Goal: Obtain resource: Download file/media

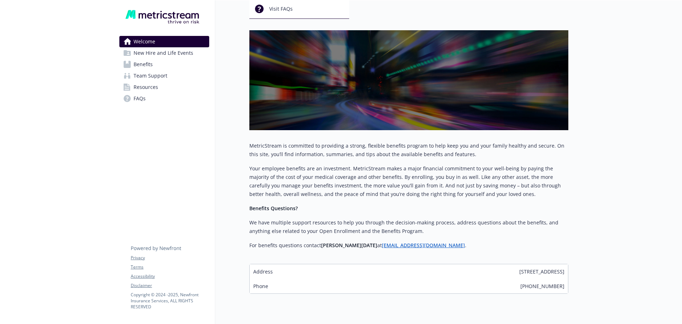
scroll to position [99, 0]
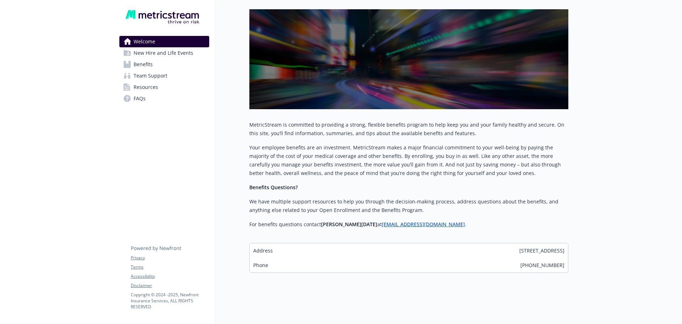
click at [148, 63] on span "Benefits" at bounding box center [143, 64] width 19 height 11
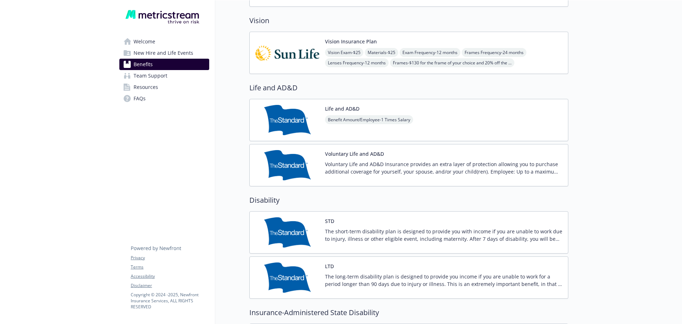
scroll to position [444, 0]
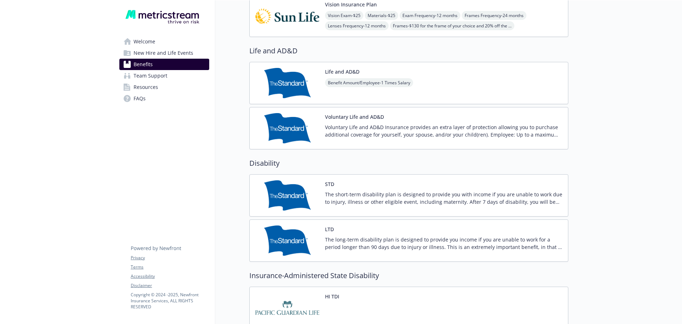
click at [444, 133] on p "Voluntary Life and AD&D Insurance provides an extra layer of protection allowin…" at bounding box center [443, 130] width 237 height 15
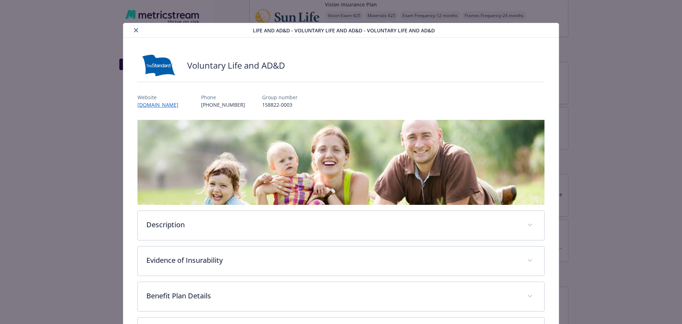
scroll to position [98, 0]
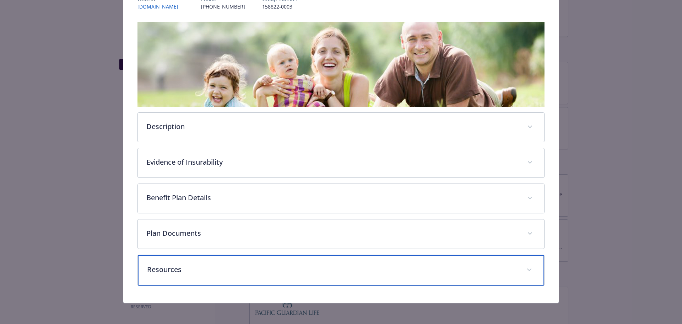
click at [180, 267] on p "Resources" at bounding box center [332, 269] width 371 height 11
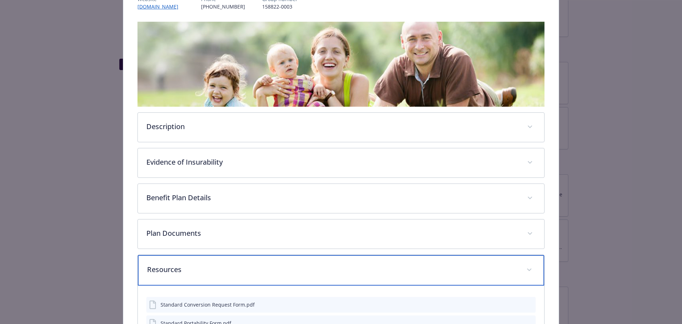
scroll to position [159, 0]
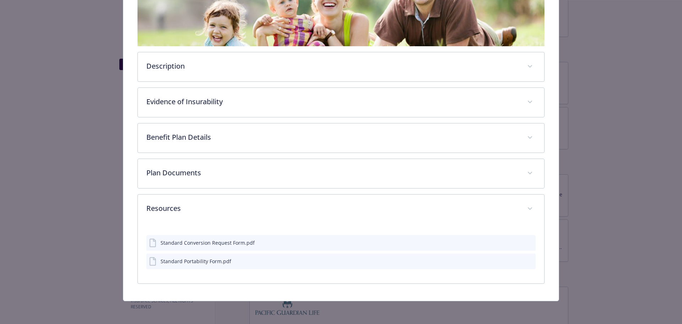
click at [516, 243] on icon "download file" at bounding box center [517, 242] width 6 height 6
click at [515, 262] on icon "download file" at bounding box center [517, 261] width 6 height 6
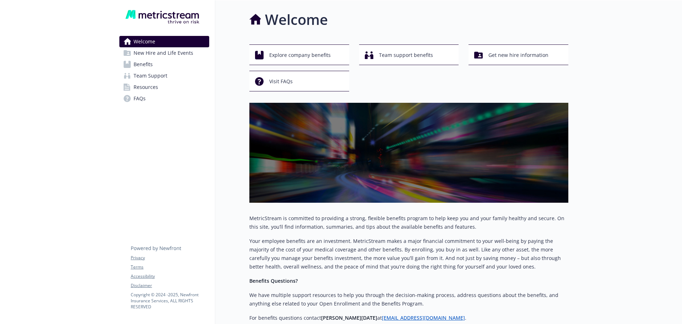
click at [153, 55] on span "New Hire and Life Events" at bounding box center [164, 52] width 60 height 11
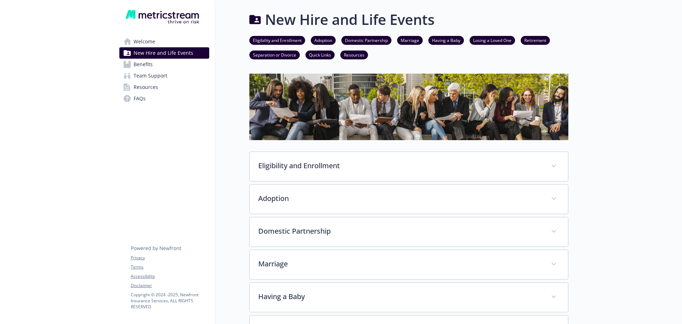
click at [153, 67] on link "Benefits" at bounding box center [164, 64] width 90 height 11
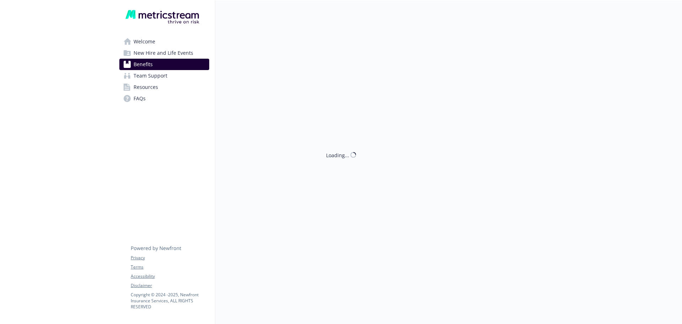
click at [158, 78] on span "Team Support" at bounding box center [151, 75] width 34 height 11
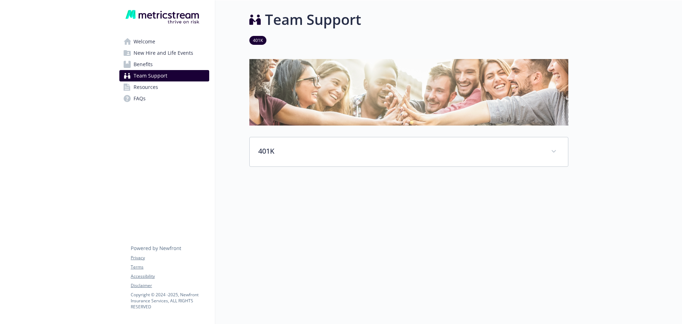
click at [155, 86] on span "Resources" at bounding box center [146, 86] width 25 height 11
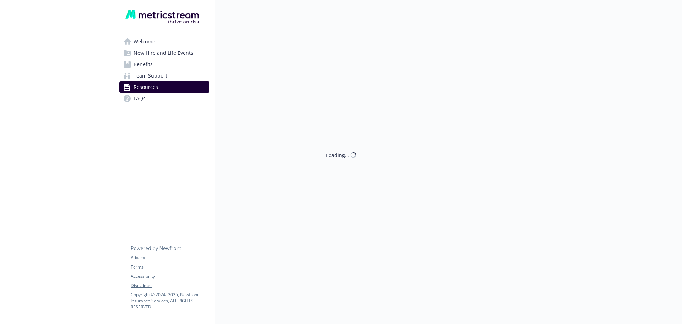
click at [136, 40] on span "Welcome" at bounding box center [145, 41] width 22 height 11
